Goal: Task Accomplishment & Management: Use online tool/utility

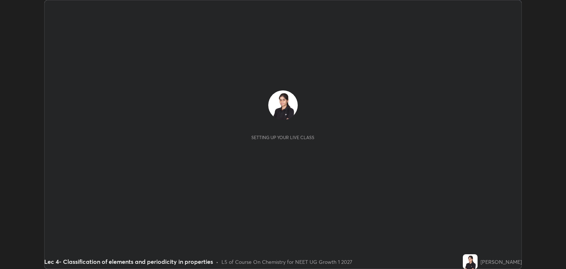
scroll to position [269, 566]
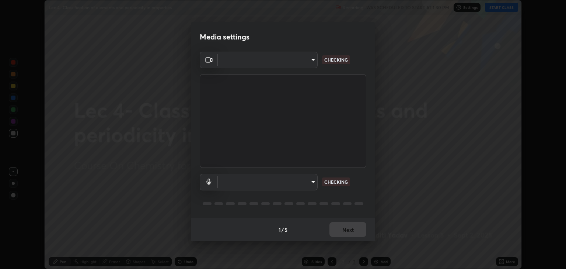
type input "6889e5757fad77820649456bc3a7e4ae290f4e048e3f3cb88d02d5782dedffd8"
click at [233, 185] on body "Erase all Lec 4- Classification of elements and periodicity in properties Recor…" at bounding box center [283, 134] width 566 height 269
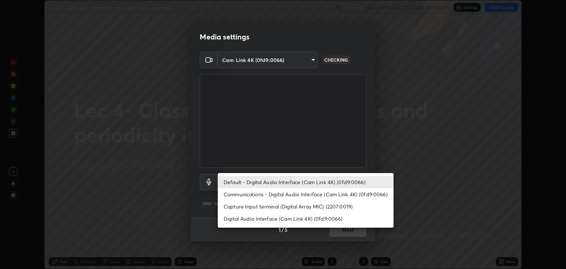
click at [251, 195] on li "Communications - Digital Audio Interface (Cam Link 4K) (0fd9:0066)" at bounding box center [306, 194] width 176 height 12
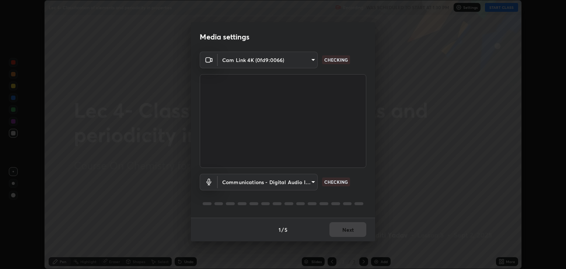
click at [246, 184] on body "Erase all Lec 4- Classification of elements and periodicity in properties Recor…" at bounding box center [283, 134] width 566 height 269
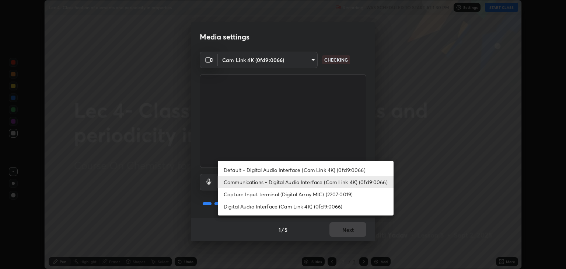
click at [246, 169] on li "Default - Digital Audio Interface (Cam Link 4K) (0fd9:0066)" at bounding box center [306, 170] width 176 height 12
type input "default"
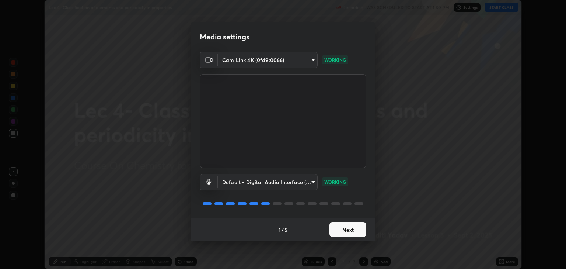
click at [336, 231] on button "Next" at bounding box center [348, 229] width 37 height 15
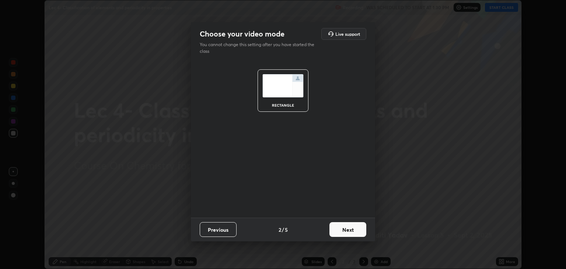
click at [336, 228] on button "Next" at bounding box center [348, 229] width 37 height 15
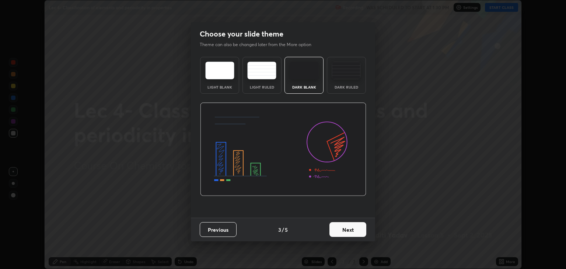
click at [340, 230] on button "Next" at bounding box center [348, 229] width 37 height 15
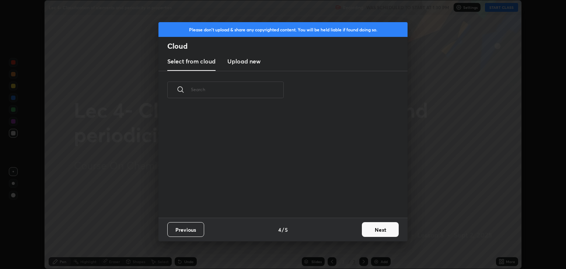
scroll to position [108, 237]
click at [368, 229] on button "Next" at bounding box center [380, 229] width 37 height 15
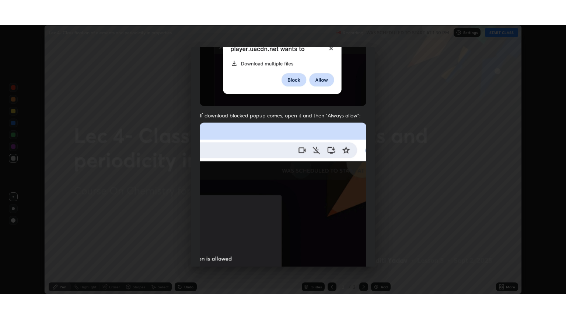
scroll to position [149, 0]
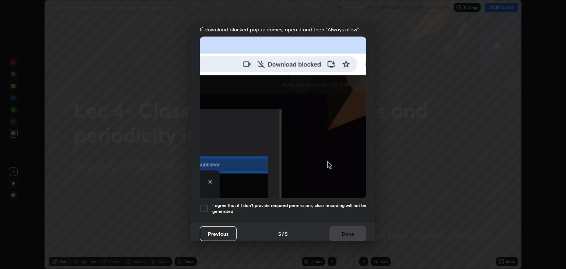
click at [203, 205] on div at bounding box center [204, 208] width 9 height 9
click at [335, 229] on button "Done" at bounding box center [348, 233] width 37 height 15
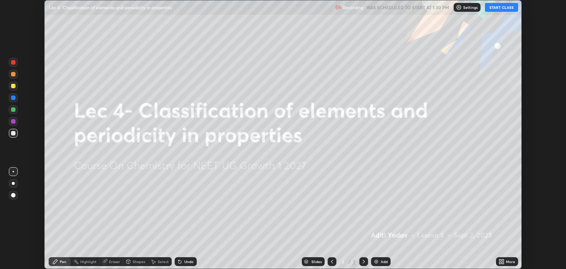
click at [512, 7] on button "START CLASS" at bounding box center [501, 7] width 33 height 9
click at [503, 262] on icon at bounding box center [503, 263] width 2 height 2
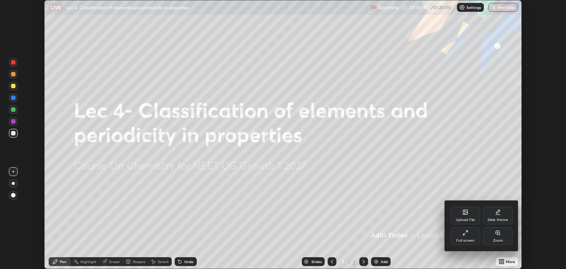
click at [463, 233] on icon at bounding box center [466, 233] width 6 height 6
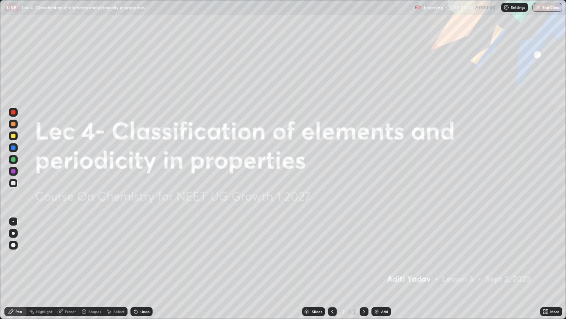
scroll to position [319, 566]
click at [379, 268] on img at bounding box center [377, 311] width 6 height 6
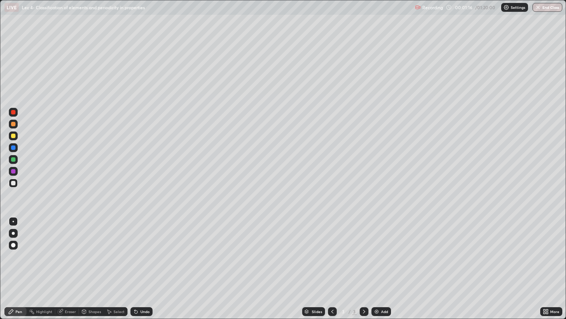
click at [15, 136] on div at bounding box center [13, 135] width 4 height 4
click at [143, 268] on div "Undo" at bounding box center [144, 311] width 9 height 4
click at [139, 268] on div "Undo" at bounding box center [142, 311] width 22 height 9
click at [140, 268] on div "Undo" at bounding box center [144, 311] width 9 height 4
click at [13, 159] on div at bounding box center [13, 159] width 4 height 4
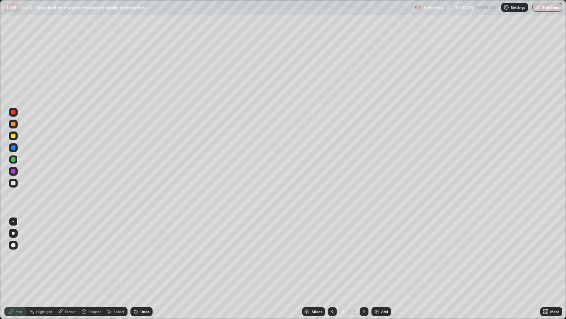
click at [14, 147] on div at bounding box center [13, 147] width 4 height 4
click at [12, 182] on div at bounding box center [13, 183] width 4 height 4
click at [13, 160] on div at bounding box center [13, 159] width 4 height 4
click at [12, 147] on div at bounding box center [13, 147] width 4 height 4
click at [13, 137] on div at bounding box center [13, 135] width 4 height 4
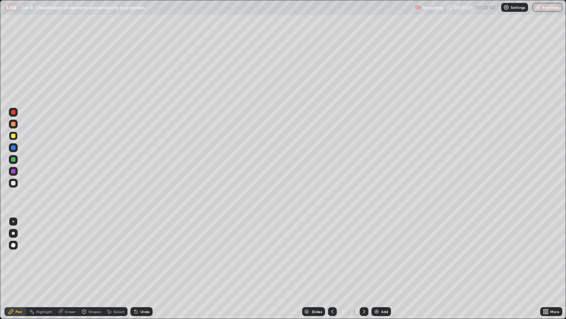
click at [15, 160] on div at bounding box center [13, 159] width 4 height 4
click at [14, 172] on div at bounding box center [13, 171] width 4 height 4
click at [68, 268] on div "Eraser" at bounding box center [70, 311] width 11 height 4
click at [18, 268] on div "Pen" at bounding box center [18, 311] width 7 height 4
click at [14, 182] on div at bounding box center [13, 183] width 4 height 4
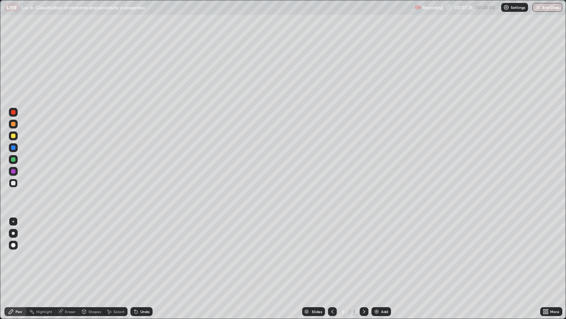
click at [14, 160] on div at bounding box center [13, 159] width 4 height 4
click at [12, 147] on div at bounding box center [13, 147] width 4 height 4
click at [13, 136] on div at bounding box center [13, 135] width 4 height 4
click at [13, 159] on div at bounding box center [13, 159] width 4 height 4
click at [11, 127] on div at bounding box center [13, 123] width 9 height 9
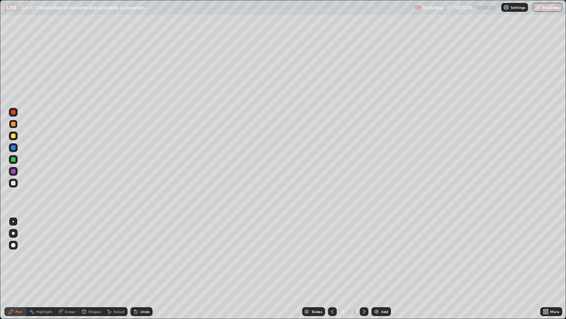
click at [379, 268] on div "Add" at bounding box center [382, 311] width 20 height 9
click at [14, 186] on div at bounding box center [13, 182] width 9 height 9
click at [13, 171] on div at bounding box center [13, 171] width 4 height 4
click at [13, 160] on div at bounding box center [13, 159] width 4 height 4
click at [329, 268] on div at bounding box center [332, 311] width 9 height 9
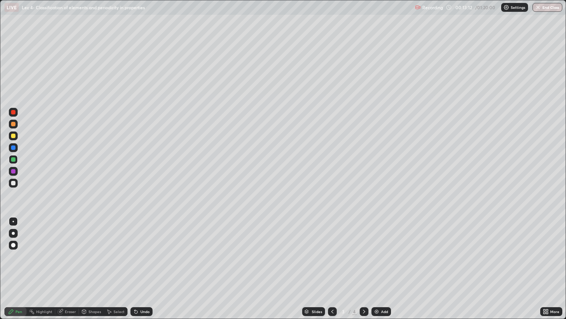
click at [363, 268] on icon at bounding box center [364, 311] width 6 height 6
click at [13, 171] on div at bounding box center [13, 171] width 4 height 4
click at [13, 149] on div at bounding box center [13, 147] width 4 height 4
click at [10, 136] on div at bounding box center [13, 135] width 9 height 9
click at [331, 268] on icon at bounding box center [332, 311] width 2 height 4
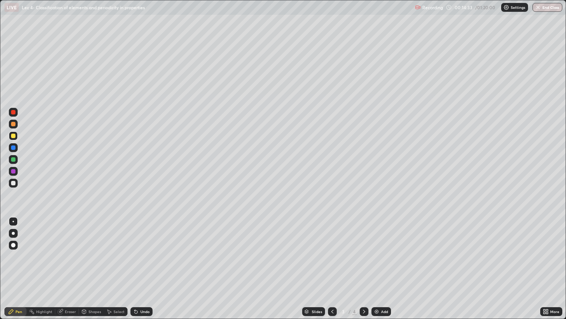
click at [363, 268] on icon at bounding box center [364, 311] width 6 height 6
click at [13, 160] on div at bounding box center [13, 159] width 4 height 4
click at [13, 181] on div at bounding box center [13, 183] width 4 height 4
click at [13, 126] on div at bounding box center [13, 123] width 9 height 9
click at [13, 173] on div at bounding box center [13, 171] width 4 height 4
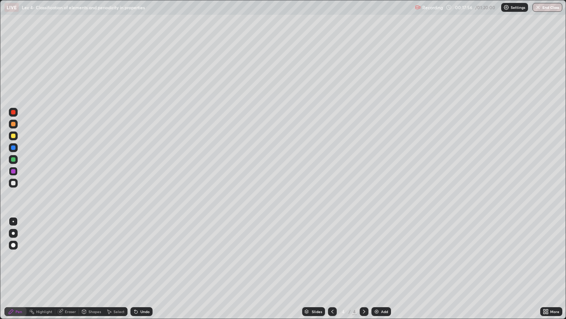
click at [14, 183] on div at bounding box center [13, 183] width 4 height 4
click at [14, 171] on div at bounding box center [13, 171] width 4 height 4
click at [331, 268] on icon at bounding box center [332, 311] width 2 height 4
click at [364, 268] on icon at bounding box center [364, 311] width 2 height 4
click at [14, 159] on div at bounding box center [13, 159] width 4 height 4
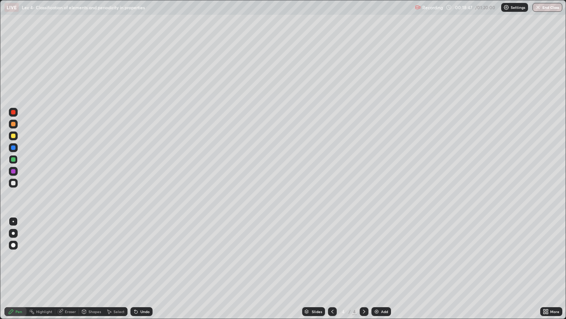
click at [14, 148] on div at bounding box center [13, 147] width 4 height 4
click at [13, 172] on div at bounding box center [13, 171] width 4 height 4
click at [331, 268] on icon at bounding box center [333, 311] width 6 height 6
click at [362, 268] on icon at bounding box center [364, 311] width 6 height 6
click at [13, 161] on div at bounding box center [13, 159] width 4 height 4
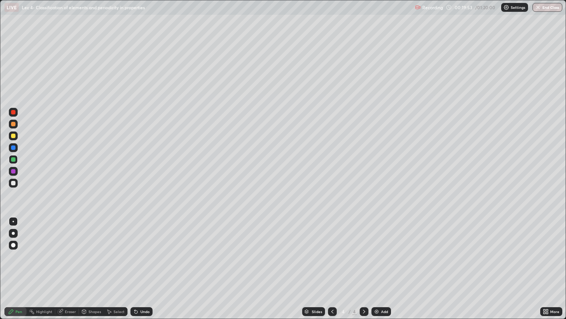
click at [11, 135] on div at bounding box center [13, 135] width 4 height 4
click at [12, 147] on div at bounding box center [13, 147] width 4 height 4
click at [13, 126] on div at bounding box center [13, 124] width 4 height 4
click at [12, 171] on div at bounding box center [13, 171] width 4 height 4
click at [13, 160] on div at bounding box center [13, 159] width 4 height 4
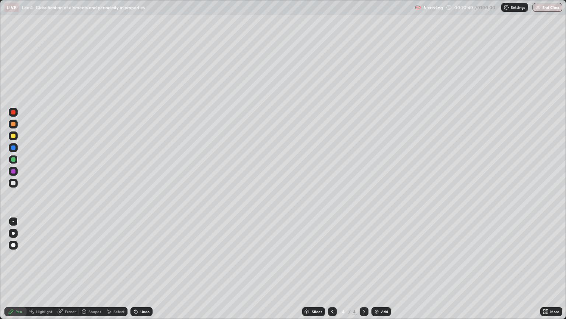
click at [379, 268] on div "Add" at bounding box center [382, 311] width 20 height 9
click at [13, 136] on div at bounding box center [13, 135] width 4 height 4
click at [13, 161] on div at bounding box center [13, 159] width 4 height 4
click at [13, 182] on div at bounding box center [13, 183] width 4 height 4
click at [12, 171] on div at bounding box center [13, 171] width 4 height 4
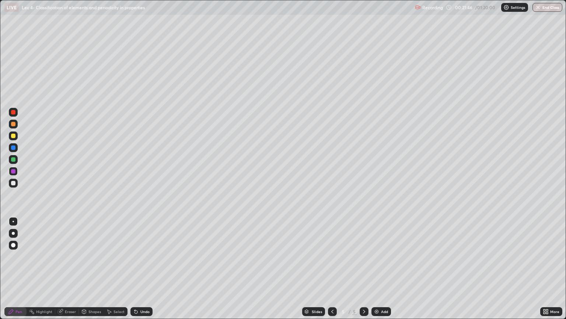
click at [13, 160] on div at bounding box center [13, 159] width 4 height 4
click at [14, 148] on div at bounding box center [13, 147] width 4 height 4
click at [12, 160] on div at bounding box center [13, 159] width 4 height 4
click at [14, 136] on div at bounding box center [13, 135] width 4 height 4
click at [12, 171] on div at bounding box center [13, 171] width 4 height 4
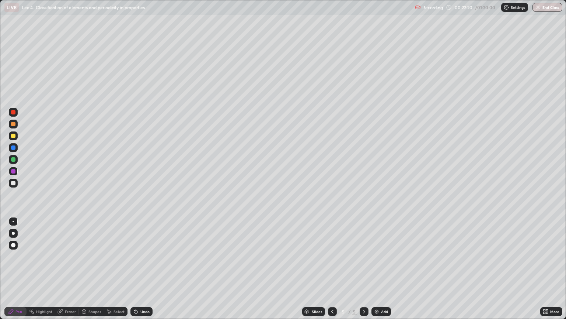
click at [13, 159] on div at bounding box center [13, 159] width 4 height 4
click at [13, 149] on div at bounding box center [13, 147] width 4 height 4
click at [333, 268] on div at bounding box center [332, 311] width 9 height 9
click at [332, 268] on icon at bounding box center [333, 311] width 6 height 6
click at [364, 268] on icon at bounding box center [364, 311] width 2 height 4
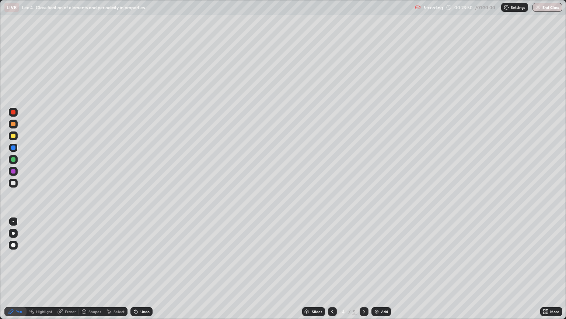
click at [362, 268] on div at bounding box center [364, 311] width 9 height 9
click at [13, 136] on div at bounding box center [13, 135] width 4 height 4
click at [12, 124] on div at bounding box center [13, 124] width 4 height 4
click at [13, 184] on div at bounding box center [13, 183] width 4 height 4
click at [13, 137] on div at bounding box center [13, 135] width 4 height 4
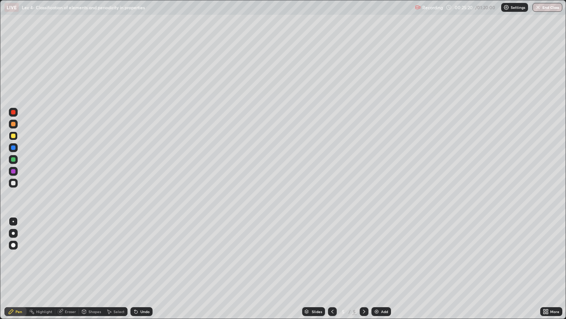
click at [13, 126] on div at bounding box center [13, 124] width 4 height 4
click at [13, 136] on div at bounding box center [13, 135] width 4 height 4
click at [377, 268] on img at bounding box center [377, 311] width 6 height 6
click at [331, 268] on icon at bounding box center [333, 311] width 6 height 6
click at [14, 183] on div at bounding box center [13, 183] width 4 height 4
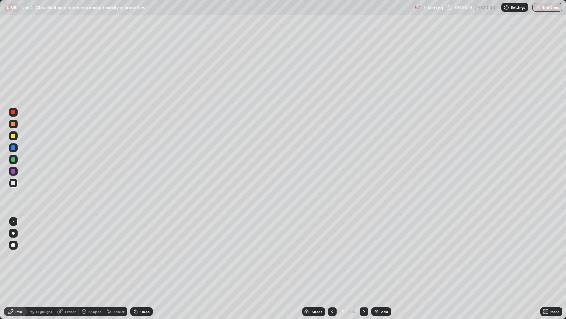
click at [10, 147] on div at bounding box center [13, 147] width 9 height 9
click at [11, 137] on div at bounding box center [13, 135] width 4 height 4
click at [381, 268] on div "Add" at bounding box center [384, 311] width 7 height 4
click at [13, 160] on div at bounding box center [13, 159] width 4 height 4
click at [15, 182] on div at bounding box center [13, 183] width 4 height 4
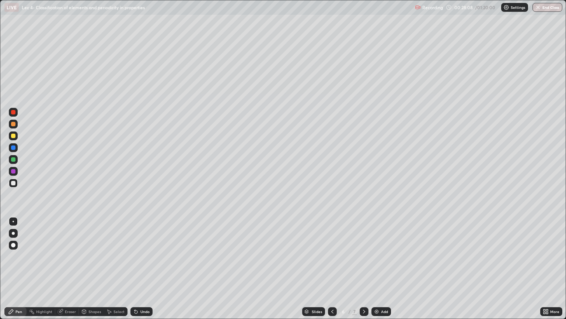
click at [13, 125] on div at bounding box center [13, 124] width 4 height 4
click at [12, 136] on div at bounding box center [13, 135] width 4 height 4
click at [12, 171] on div at bounding box center [13, 171] width 4 height 4
click at [13, 184] on div at bounding box center [13, 183] width 4 height 4
click at [11, 135] on div at bounding box center [13, 135] width 4 height 4
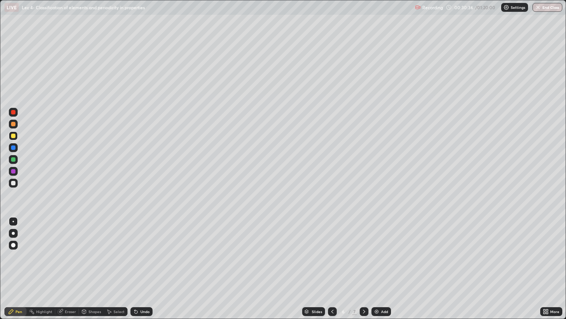
click at [13, 147] on div at bounding box center [13, 147] width 4 height 4
click at [380, 268] on div "Add" at bounding box center [382, 311] width 20 height 9
click at [14, 136] on div at bounding box center [13, 135] width 4 height 4
click at [13, 172] on div at bounding box center [13, 171] width 4 height 4
click at [14, 184] on div at bounding box center [13, 183] width 4 height 4
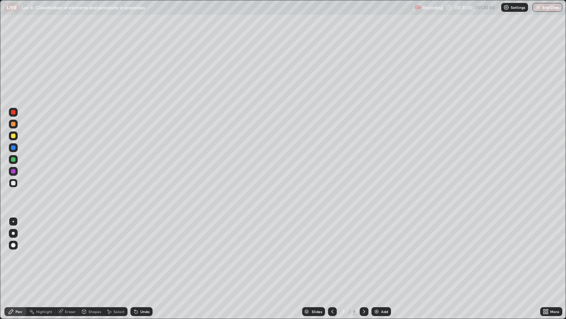
click at [10, 162] on div at bounding box center [13, 159] width 9 height 9
click at [10, 139] on div at bounding box center [13, 135] width 9 height 9
click at [13, 157] on div at bounding box center [13, 159] width 4 height 4
click at [13, 173] on div at bounding box center [13, 171] width 4 height 4
click at [13, 135] on div at bounding box center [13, 135] width 4 height 4
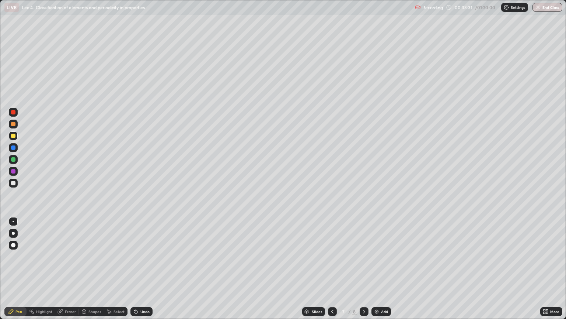
click at [14, 124] on div at bounding box center [13, 124] width 4 height 4
click at [66, 268] on div "Eraser" at bounding box center [70, 311] width 11 height 4
click at [18, 268] on div "Pen" at bounding box center [18, 311] width 7 height 4
click at [135, 268] on icon at bounding box center [135, 309] width 1 height 1
click at [135, 268] on icon at bounding box center [136, 311] width 3 height 3
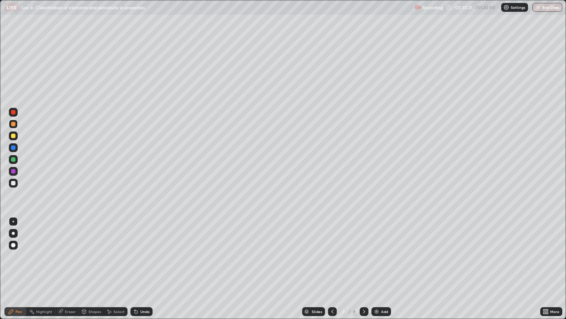
click at [140, 268] on div "Undo" at bounding box center [144, 311] width 9 height 4
click at [12, 160] on div at bounding box center [13, 159] width 4 height 4
click at [312, 268] on div "Slides" at bounding box center [317, 311] width 10 height 4
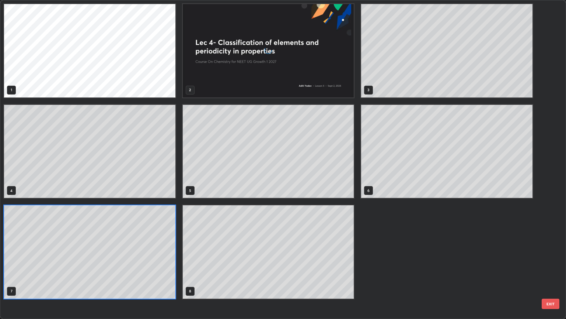
scroll to position [316, 562]
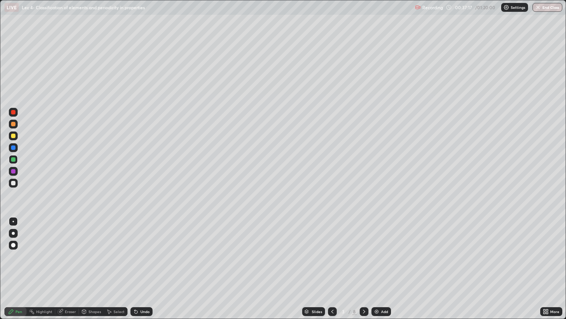
click at [307, 268] on icon at bounding box center [307, 310] width 4 height 2
click at [13, 172] on div at bounding box center [13, 171] width 4 height 4
click at [14, 183] on div at bounding box center [13, 183] width 4 height 4
click at [13, 135] on div at bounding box center [13, 135] width 4 height 4
click at [13, 148] on div at bounding box center [13, 147] width 4 height 4
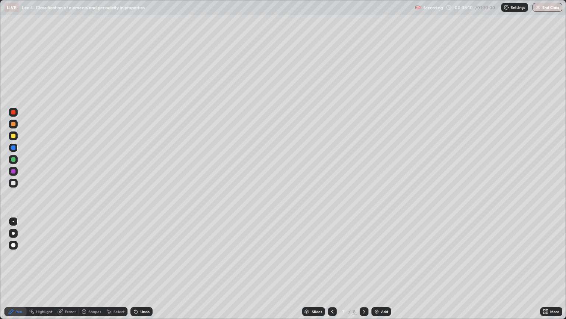
click at [14, 182] on div at bounding box center [13, 183] width 4 height 4
click at [144, 268] on div "Undo" at bounding box center [144, 311] width 9 height 4
click at [143, 268] on div "Undo" at bounding box center [144, 311] width 9 height 4
click at [14, 160] on div at bounding box center [13, 159] width 4 height 4
click at [10, 136] on div at bounding box center [13, 135] width 9 height 9
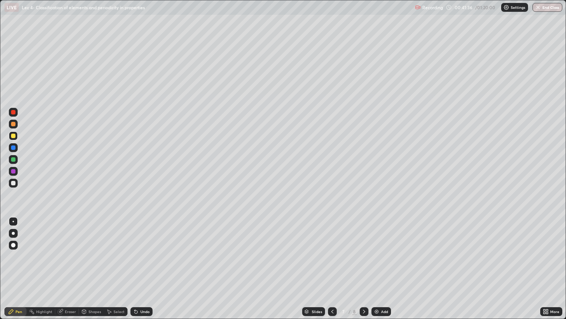
click at [11, 124] on div at bounding box center [13, 124] width 4 height 4
click at [12, 137] on div at bounding box center [13, 135] width 4 height 4
click at [13, 147] on div at bounding box center [13, 147] width 4 height 4
click at [13, 183] on div at bounding box center [13, 183] width 4 height 4
click at [379, 268] on img at bounding box center [377, 311] width 6 height 6
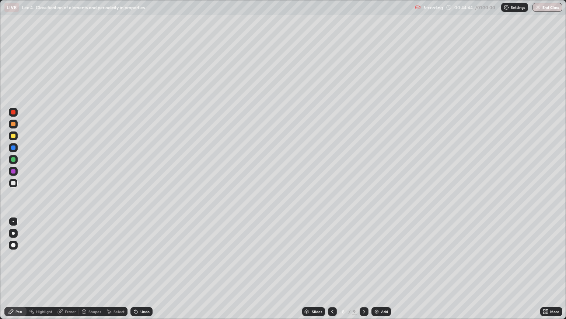
click at [14, 148] on div at bounding box center [13, 147] width 4 height 4
click at [143, 268] on div "Undo" at bounding box center [144, 311] width 9 height 4
click at [13, 159] on div at bounding box center [13, 159] width 4 height 4
click at [310, 268] on div "Slides" at bounding box center [313, 311] width 23 height 9
click at [13, 170] on div at bounding box center [13, 171] width 4 height 4
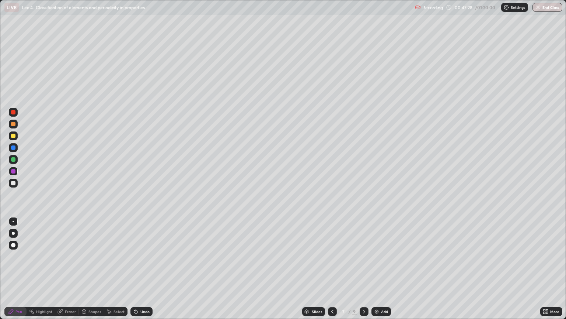
click at [12, 139] on div at bounding box center [13, 135] width 9 height 9
click at [374, 268] on img at bounding box center [377, 311] width 6 height 6
click at [11, 149] on div at bounding box center [13, 147] width 4 height 4
click at [13, 162] on div at bounding box center [13, 159] width 9 height 9
click at [14, 184] on div at bounding box center [13, 183] width 4 height 4
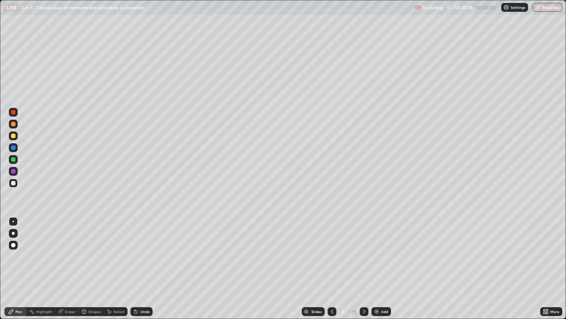
click at [14, 160] on div at bounding box center [13, 159] width 4 height 4
click at [12, 112] on div at bounding box center [13, 112] width 4 height 4
click at [14, 170] on div at bounding box center [13, 171] width 4 height 4
click at [12, 159] on div at bounding box center [13, 159] width 4 height 4
click at [135, 268] on icon at bounding box center [136, 311] width 3 height 3
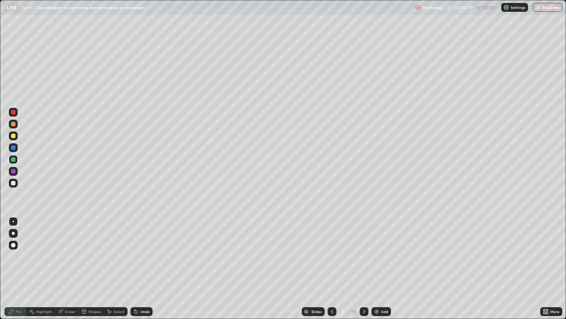
click at [13, 171] on div at bounding box center [13, 171] width 4 height 4
click at [14, 160] on div at bounding box center [13, 159] width 4 height 4
click at [13, 136] on div at bounding box center [13, 135] width 4 height 4
click at [14, 184] on div at bounding box center [13, 183] width 4 height 4
click at [12, 148] on div at bounding box center [13, 147] width 4 height 4
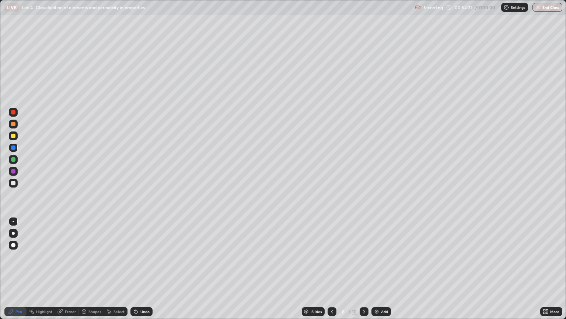
click at [12, 170] on div at bounding box center [13, 171] width 4 height 4
click at [13, 160] on div at bounding box center [13, 159] width 4 height 4
click at [13, 173] on div at bounding box center [13, 171] width 4 height 4
click at [377, 268] on img at bounding box center [377, 311] width 6 height 6
click at [13, 138] on div at bounding box center [13, 135] width 4 height 4
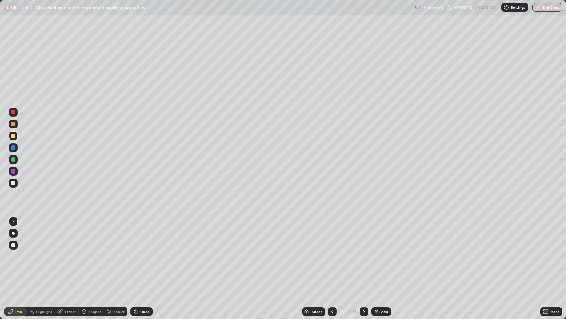
click at [14, 160] on div at bounding box center [13, 159] width 4 height 4
click at [13, 171] on div at bounding box center [13, 171] width 4 height 4
click at [13, 136] on div at bounding box center [13, 135] width 4 height 4
click at [13, 124] on div at bounding box center [13, 124] width 4 height 4
click at [13, 148] on div at bounding box center [13, 147] width 4 height 4
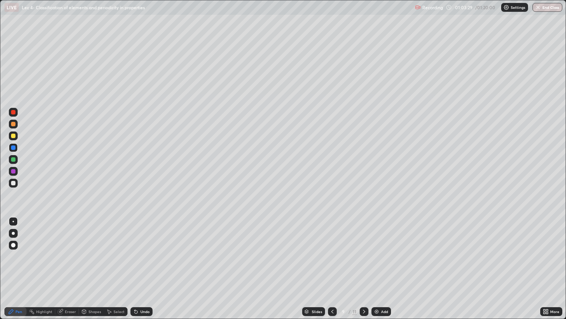
click at [13, 122] on div at bounding box center [13, 124] width 4 height 4
click at [12, 187] on div at bounding box center [13, 182] width 9 height 9
click at [13, 160] on div at bounding box center [13, 159] width 4 height 4
click at [12, 123] on div at bounding box center [13, 124] width 4 height 4
click at [11, 146] on div at bounding box center [13, 147] width 4 height 4
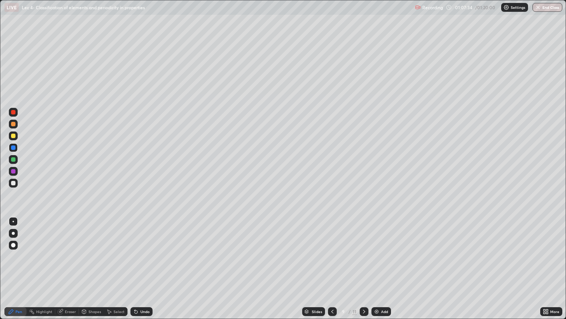
click at [13, 159] on div at bounding box center [13, 159] width 4 height 4
click at [143, 268] on div "Undo" at bounding box center [144, 311] width 9 height 4
click at [13, 171] on div at bounding box center [13, 171] width 4 height 4
click at [15, 151] on div at bounding box center [13, 147] width 9 height 9
click at [13, 136] on div at bounding box center [13, 135] width 4 height 4
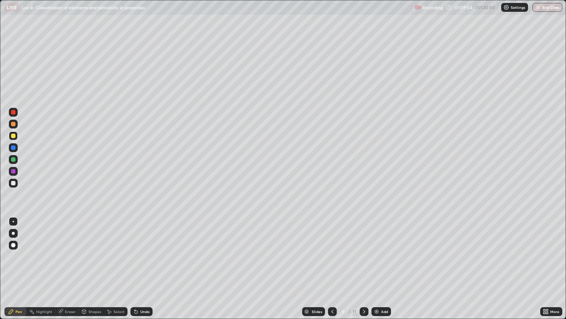
click at [13, 160] on div at bounding box center [13, 159] width 4 height 4
click at [12, 184] on div at bounding box center [13, 183] width 4 height 4
click at [376, 268] on img at bounding box center [377, 311] width 6 height 6
click at [14, 160] on div at bounding box center [13, 159] width 4 height 4
click at [14, 147] on div at bounding box center [13, 147] width 4 height 4
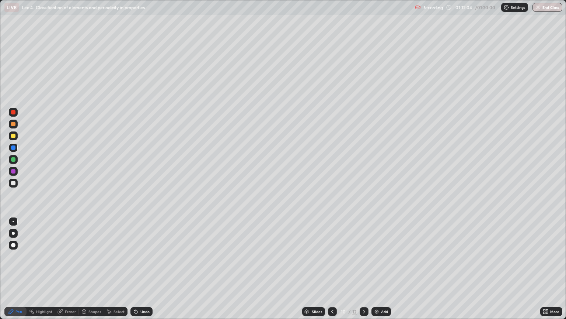
click at [13, 160] on div at bounding box center [13, 159] width 4 height 4
click at [13, 136] on div at bounding box center [13, 135] width 4 height 4
click at [329, 268] on div at bounding box center [332, 311] width 9 height 9
click at [363, 268] on icon at bounding box center [364, 311] width 6 height 6
click at [12, 124] on div at bounding box center [13, 124] width 4 height 4
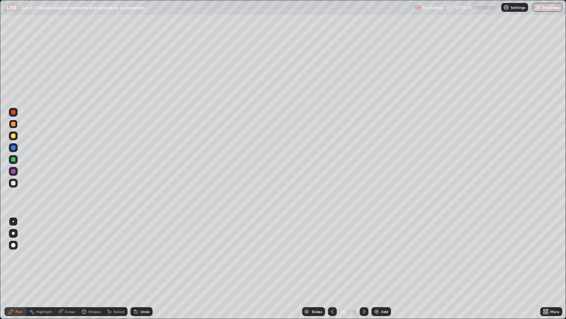
click at [547, 7] on button "End Class" at bounding box center [548, 7] width 30 height 9
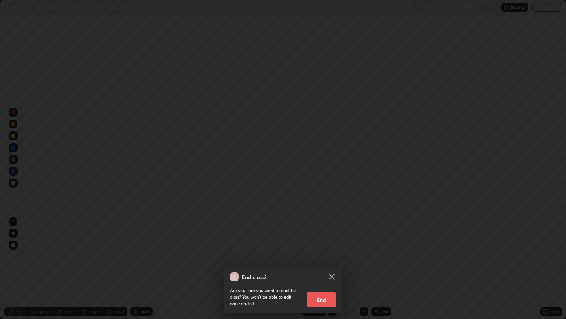
click at [317, 268] on button "End" at bounding box center [321, 299] width 29 height 15
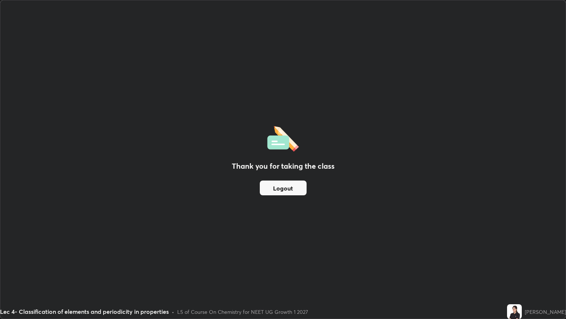
click at [286, 189] on button "Logout" at bounding box center [283, 187] width 47 height 15
